Goal: Task Accomplishment & Management: Use online tool/utility

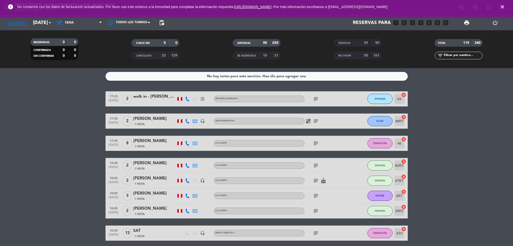
click at [500, 5] on icon "close" at bounding box center [503, 7] width 6 height 6
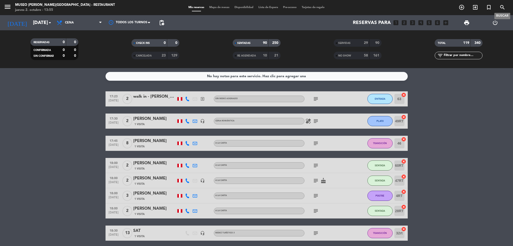
click at [222, 4] on div "menu [GEOGRAPHIC_DATA][PERSON_NAME] - Restaurant [DATE] 2. octubre - 13:55 Mis …" at bounding box center [256, 7] width 513 height 15
click at [223, 8] on span "Mapa de mesas" at bounding box center [219, 7] width 25 height 3
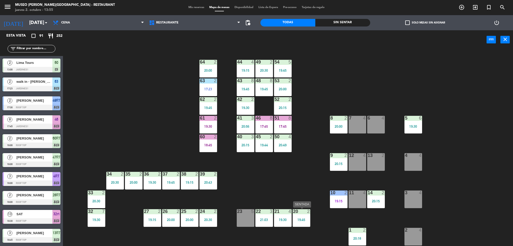
drag, startPoint x: 296, startPoint y: 210, endPoint x: 318, endPoint y: 250, distance: 45.8
click at [318, 245] on html "close × Museo [PERSON_NAME] Café - Restaurant × chrome_reader_mode Listado de R…" at bounding box center [256, 123] width 513 height 246
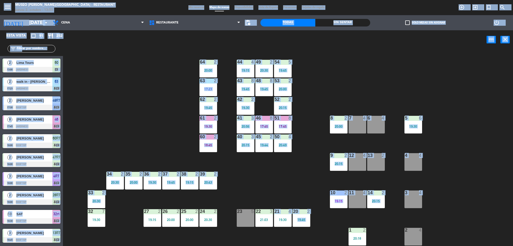
scroll to position [11, 0]
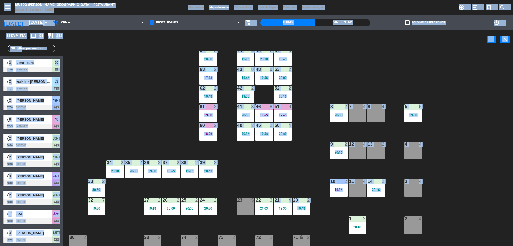
click at [280, 161] on div "44 4 19:15 49 2 20:30 54 5 19:45 64 2 20:00 48 8 19:45 53 2 20:00 63 2 17:23 43…" at bounding box center [290, 149] width 445 height 197
click at [343, 189] on div "19:15" at bounding box center [339, 190] width 18 height 4
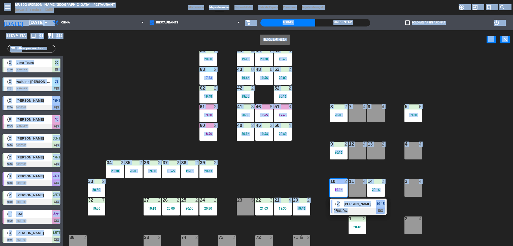
click at [360, 209] on div "2 [PERSON_NAME] PRINCIPAL 19:15 chat" at bounding box center [358, 206] width 64 height 16
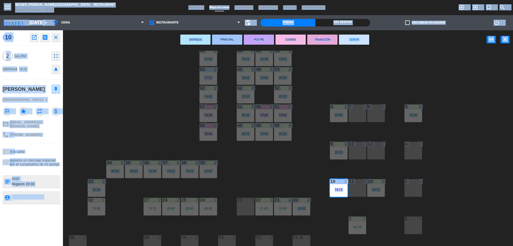
click at [110, 139] on div "44 4 19:15 49 2 20:30 54 5 19:45 64 2 20:00 48 8 19:45 53 2 20:00 63 2 17:23 43…" at bounding box center [290, 149] width 445 height 197
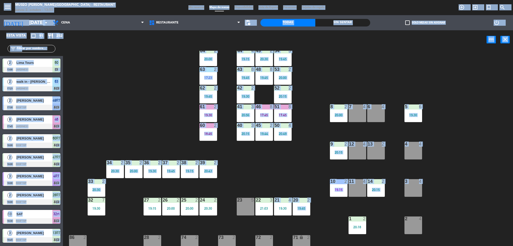
scroll to position [2, 0]
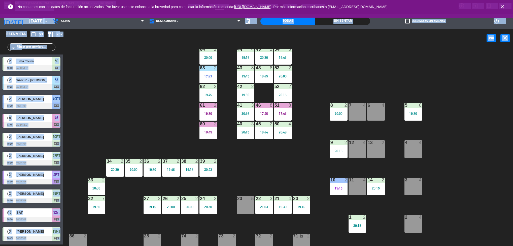
click at [487, 209] on div "44 4 19:15 49 2 20:30 54 5 19:45 64 2 20:00 48 8 19:45 53 2 20:00 63 2 17:23 43…" at bounding box center [290, 147] width 445 height 197
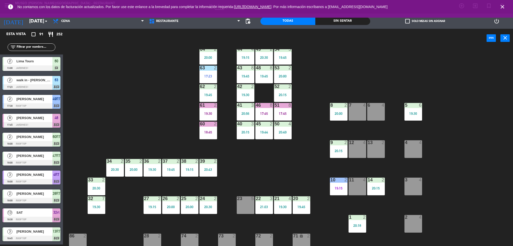
click at [501, 181] on div "44 4 19:15 49 2 20:30 54 5 19:45 64 2 20:00 48 8 19:45 53 2 20:00 63 2 17:23 43…" at bounding box center [290, 147] width 445 height 197
click at [493, 187] on div "44 4 19:15 49 2 20:30 54 5 19:45 64 2 20:00 48 8 19:45 53 2 20:00 63 2 17:23 43…" at bounding box center [290, 147] width 445 height 197
click at [349, 21] on div "Sin sentar" at bounding box center [343, 21] width 55 height 8
